Goal: Task Accomplishment & Management: Manage account settings

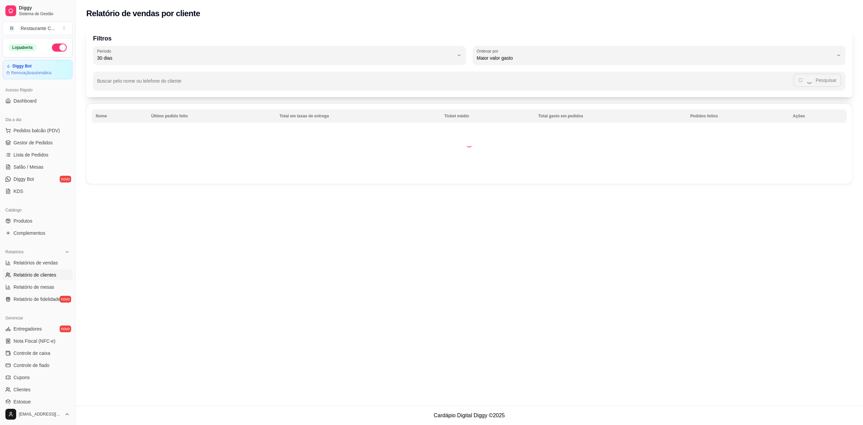
select select "30"
select select "HIGHEST_TOTAL_SPENT_WITH_ORDERS"
click at [40, 262] on span "Relatórios de vendas" at bounding box center [35, 262] width 44 height 7
select select "ALL"
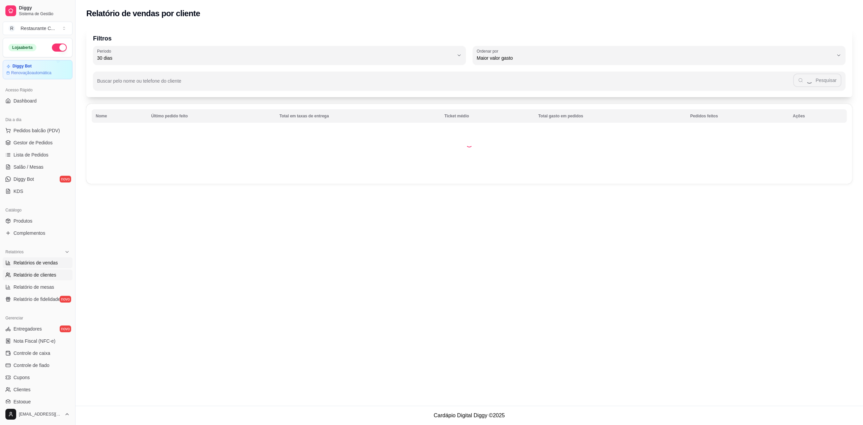
select select "0"
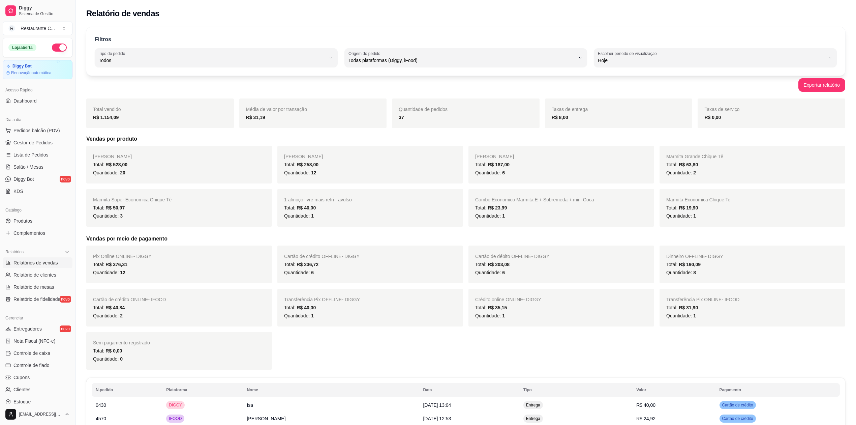
click at [400, 118] on div "37" at bounding box center [466, 117] width 134 height 8
click at [393, 121] on div "Quantidade de pedidos 37" at bounding box center [466, 113] width 148 height 30
click at [404, 118] on div "37" at bounding box center [466, 117] width 134 height 8
drag, startPoint x: 402, startPoint y: 119, endPoint x: 406, endPoint y: 120, distance: 4.2
click at [406, 120] on div "37" at bounding box center [466, 117] width 134 height 8
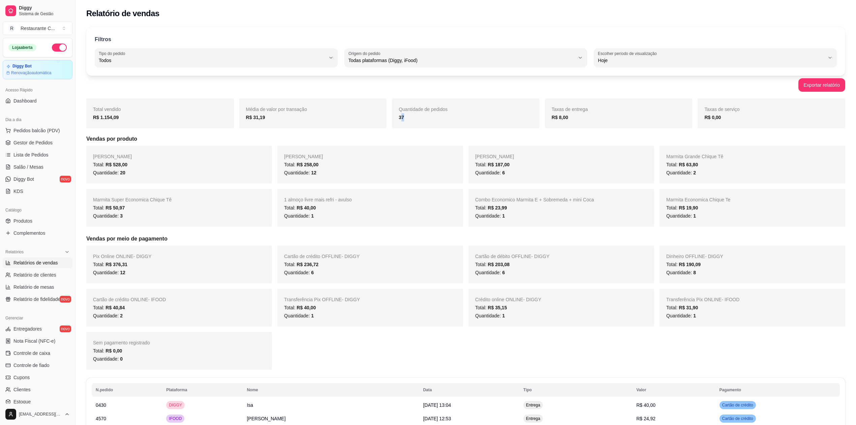
click at [414, 125] on div "Quantidade de pedidos 37" at bounding box center [466, 113] width 148 height 30
click at [21, 145] on span "Gestor de Pedidos" at bounding box center [32, 142] width 39 height 7
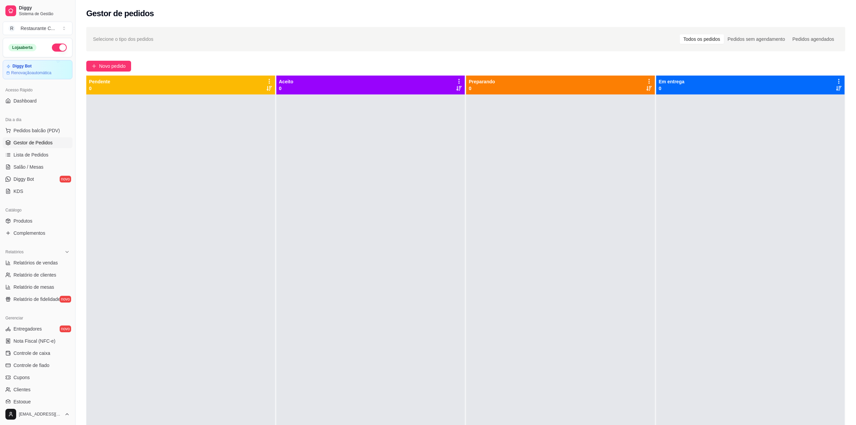
click at [42, 144] on span "Gestor de Pedidos" at bounding box center [32, 142] width 39 height 7
click at [48, 144] on span "Gestor de Pedidos" at bounding box center [32, 142] width 39 height 7
click at [38, 329] on span "Entregadores" at bounding box center [27, 328] width 28 height 7
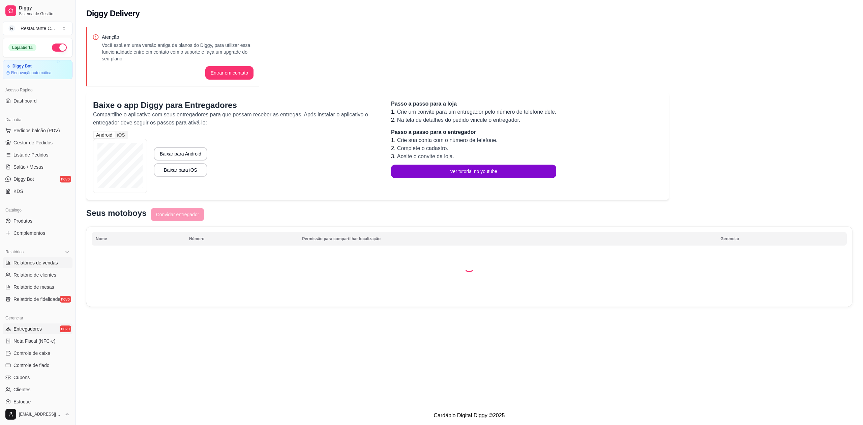
click at [38, 261] on span "Relatórios de vendas" at bounding box center [35, 262] width 44 height 7
select select "ALL"
select select "0"
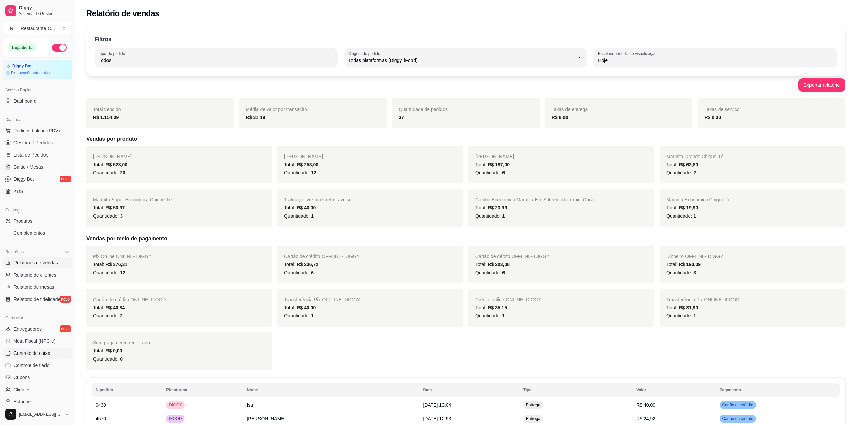
click at [46, 355] on span "Controle de caixa" at bounding box center [31, 353] width 37 height 7
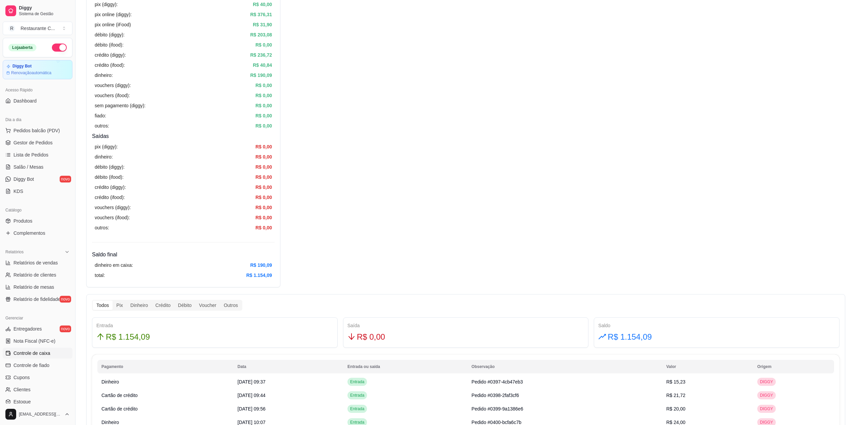
scroll to position [135, 0]
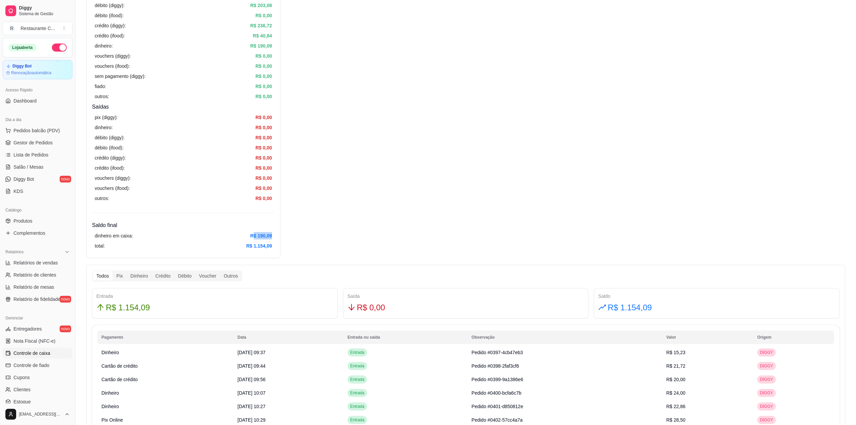
drag, startPoint x: 254, startPoint y: 236, endPoint x: 286, endPoint y: 237, distance: 32.1
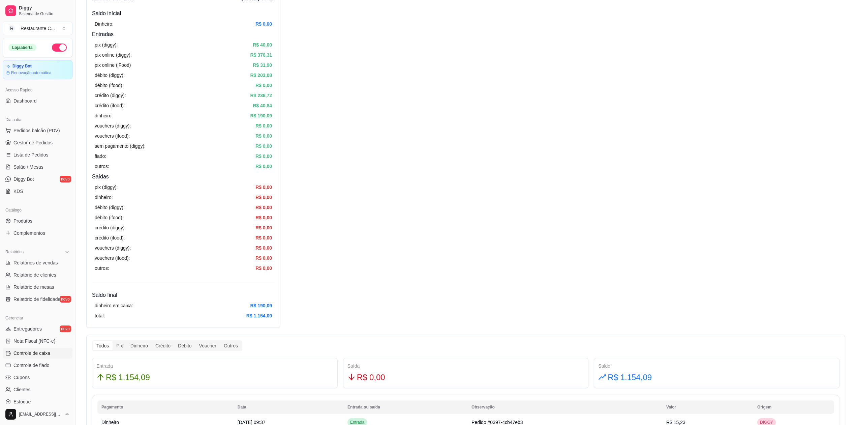
scroll to position [0, 0]
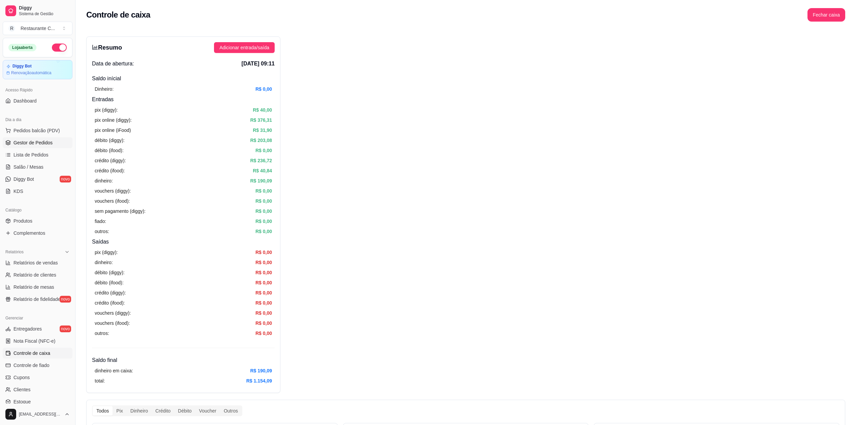
click at [39, 145] on span "Gestor de Pedidos" at bounding box center [32, 142] width 39 height 7
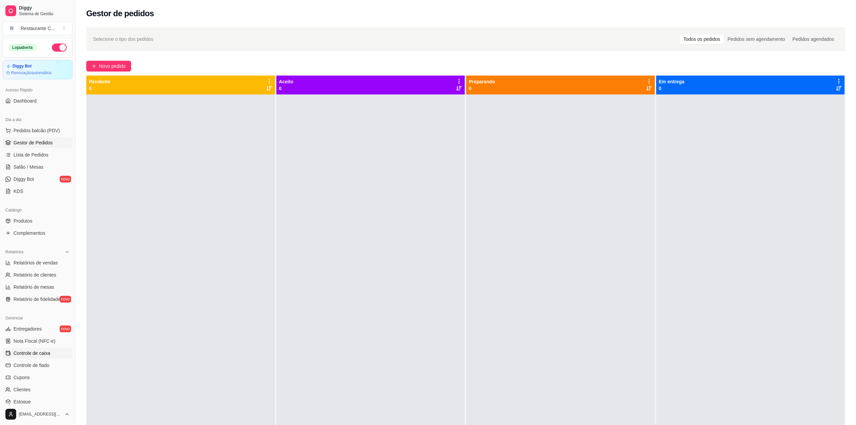
click at [42, 351] on span "Controle de caixa" at bounding box center [31, 353] width 37 height 7
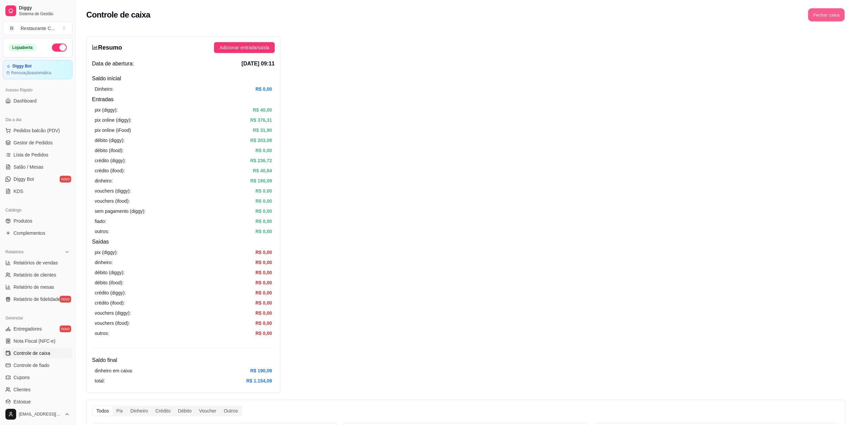
click at [828, 19] on button "Fechar caixa" at bounding box center [826, 14] width 37 height 13
click at [845, 56] on span "Sim" at bounding box center [845, 59] width 8 height 7
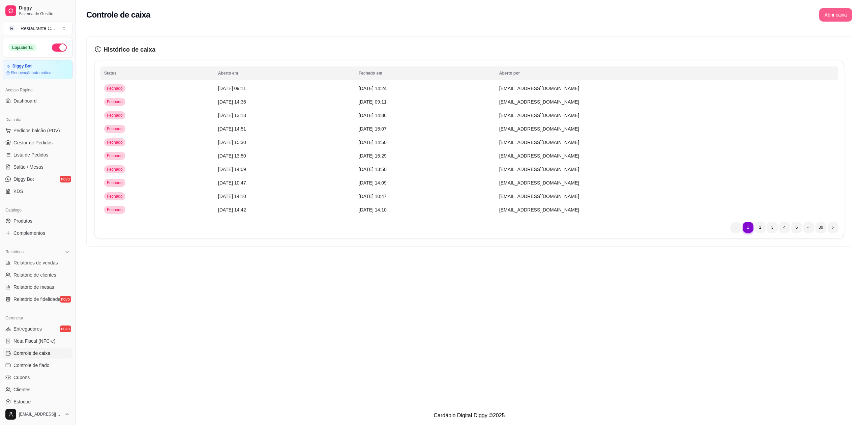
click at [824, 13] on button "Abrir caixa" at bounding box center [835, 14] width 33 height 13
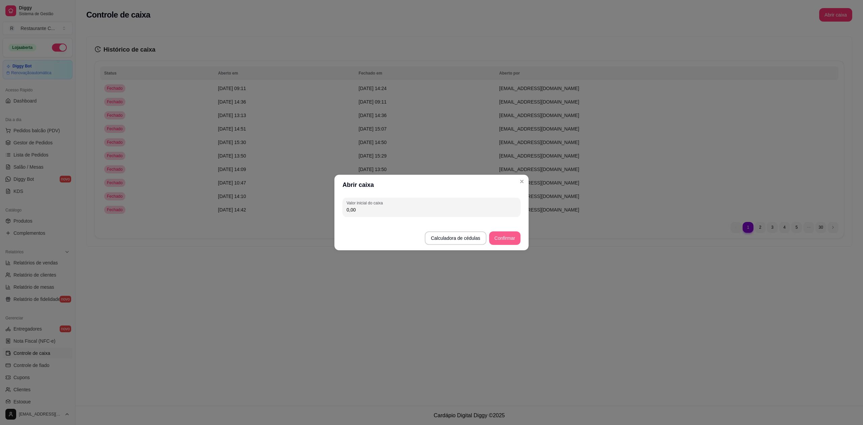
click at [505, 234] on button "Confirmar" at bounding box center [504, 237] width 31 height 13
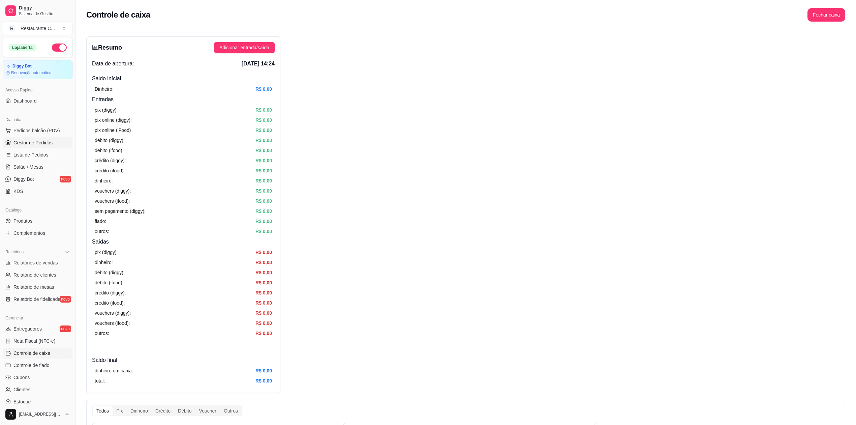
click at [44, 141] on span "Gestor de Pedidos" at bounding box center [32, 142] width 39 height 7
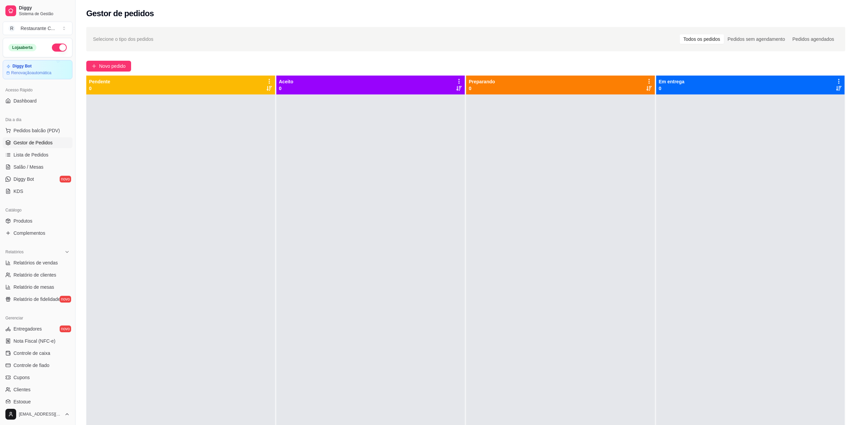
click at [256, 196] on div at bounding box center [180, 306] width 189 height 425
click at [823, 259] on div at bounding box center [750, 306] width 189 height 425
